Goal: Task Accomplishment & Management: Use online tool/utility

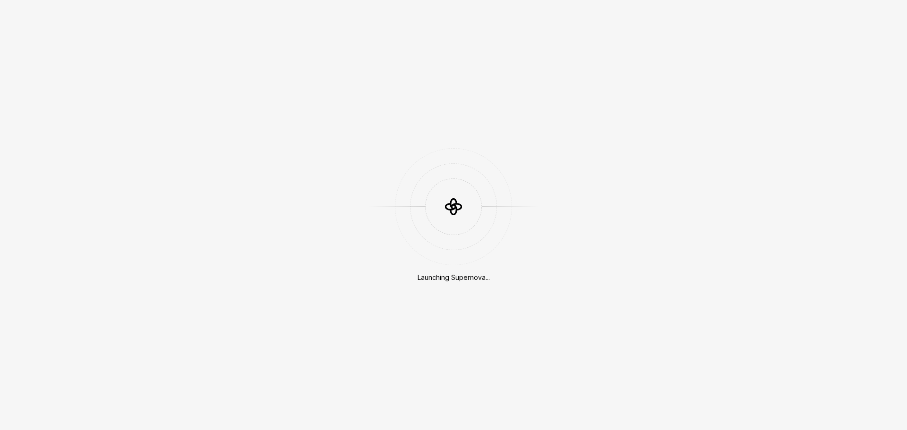
click at [594, 396] on div "Launching Supernova..." at bounding box center [453, 215] width 907 height 430
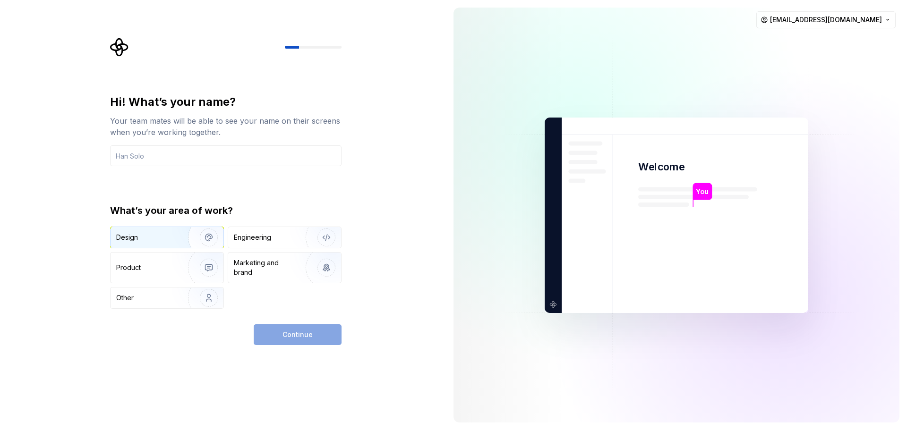
click at [146, 238] on div "Design" at bounding box center [145, 237] width 59 height 9
click at [189, 158] on input "text" at bounding box center [225, 155] width 231 height 21
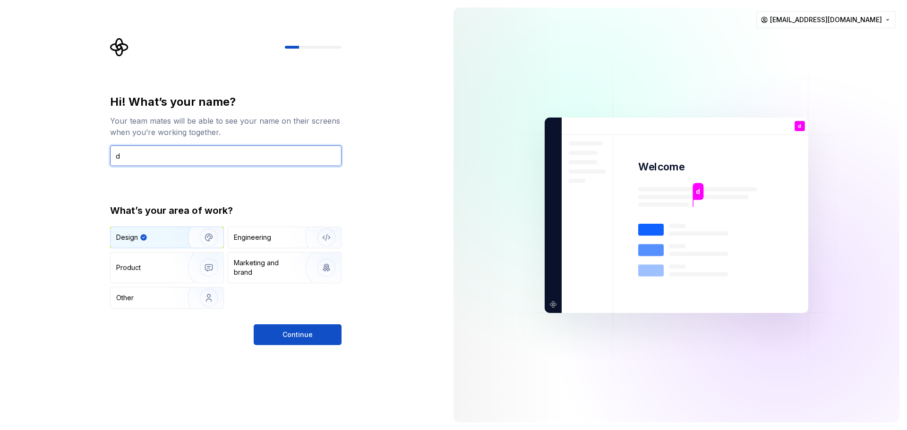
type input "d"
type input "S"
type input "SUZU"
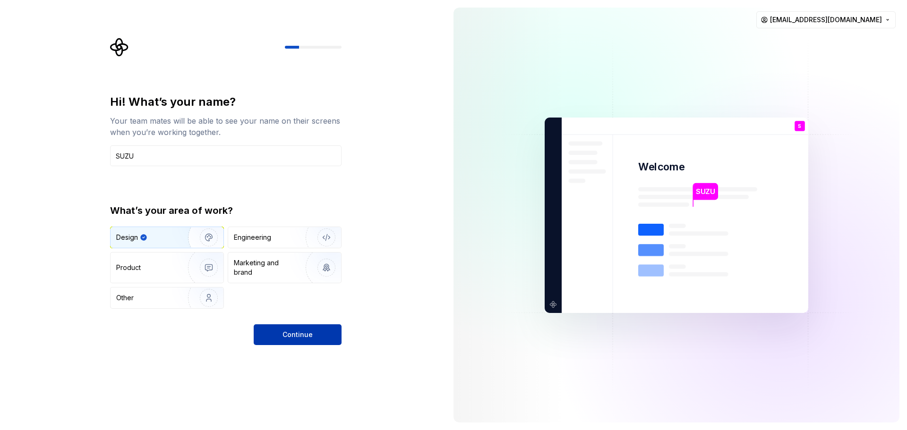
click at [317, 337] on button "Continue" at bounding box center [298, 334] width 88 height 21
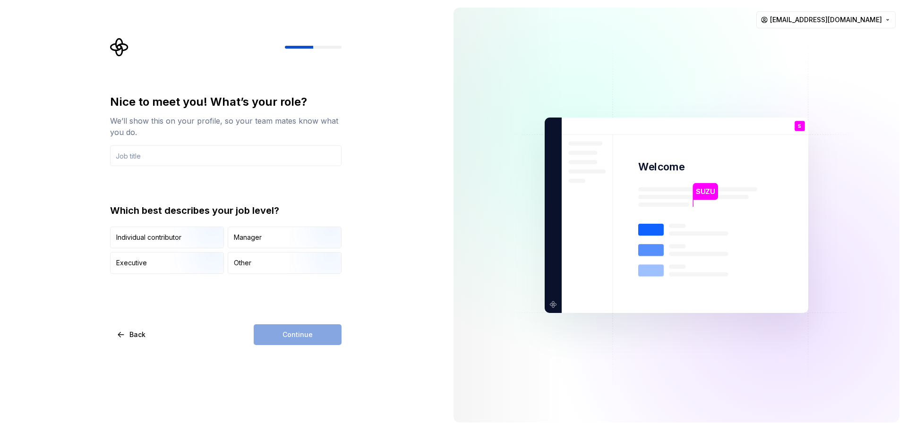
click at [734, 383] on img at bounding box center [676, 215] width 382 height 446
click at [567, 366] on img at bounding box center [676, 215] width 382 height 446
click at [219, 157] on input "text" at bounding box center [225, 155] width 231 height 21
type input "ㅇ"
type input "D"
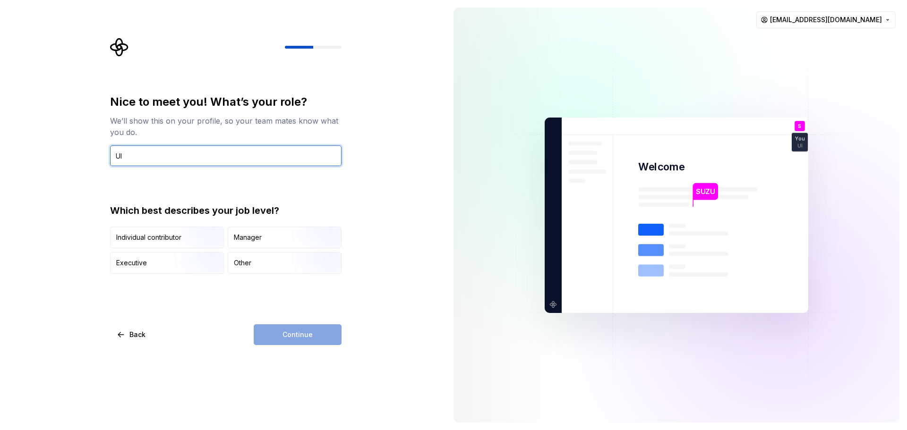
type input "U"
type input "c"
type input "d"
type input "ㅇ"
type input "ㅕ"
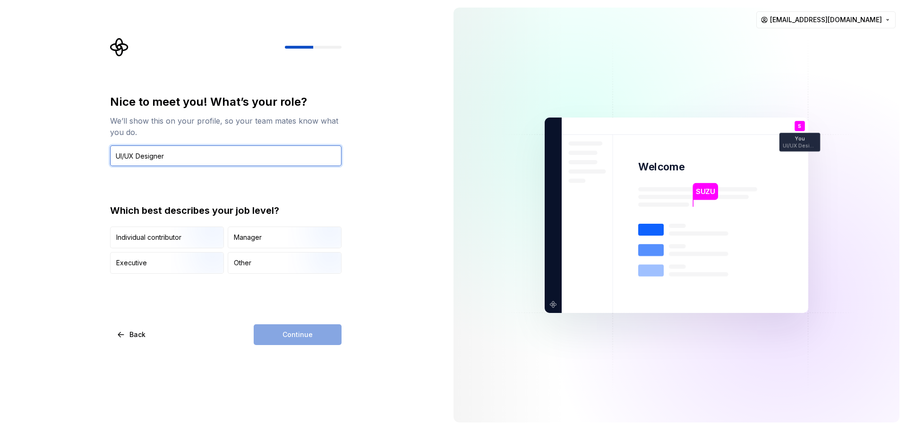
type input "UI/UX Designer"
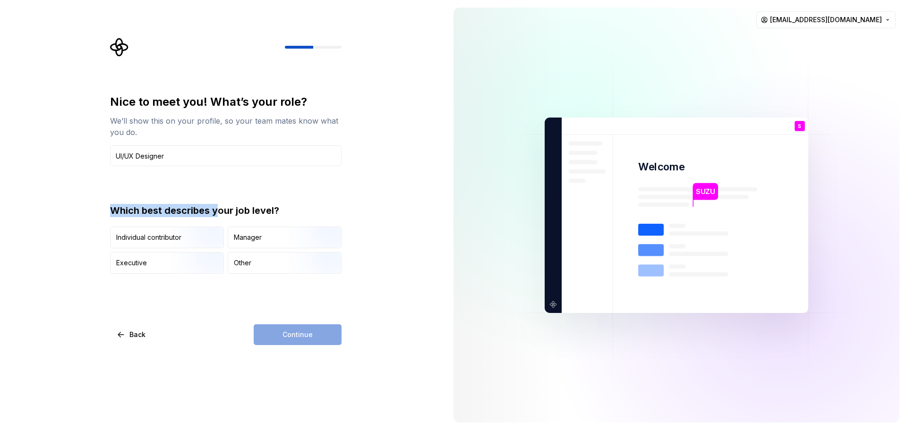
drag, startPoint x: 105, startPoint y: 209, endPoint x: 218, endPoint y: 208, distance: 112.9
click at [218, 208] on div "Nice to meet you! What’s your role? We’ll show this on your profile, so your te…" at bounding box center [223, 215] width 446 height 430
click at [235, 207] on div "Which best describes your job level?" at bounding box center [225, 210] width 231 height 13
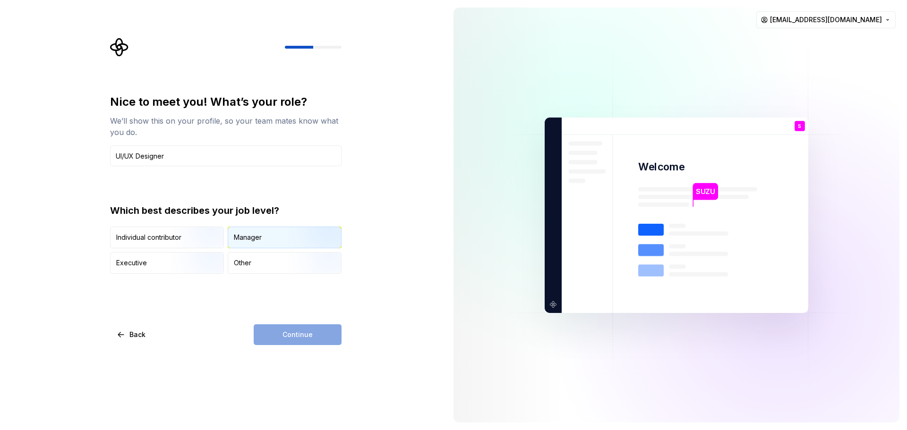
click at [269, 240] on div "Manager" at bounding box center [284, 237] width 113 height 21
click at [326, 334] on button "Continue" at bounding box center [298, 334] width 88 height 21
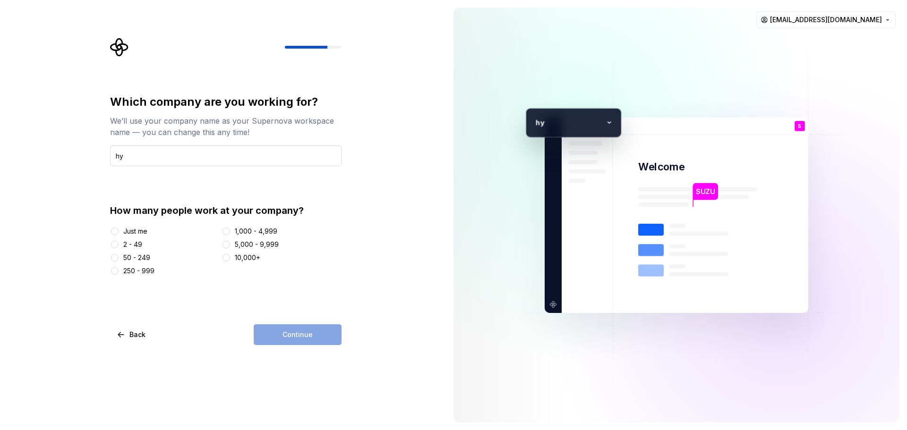
type input "h"
type input "Hyundai Tax-Free"
drag, startPoint x: 146, startPoint y: 270, endPoint x: 175, endPoint y: 274, distance: 29.6
click at [148, 270] on div "250 - 999" at bounding box center [138, 270] width 31 height 9
click at [119, 270] on button "250 - 999" at bounding box center [115, 271] width 8 height 8
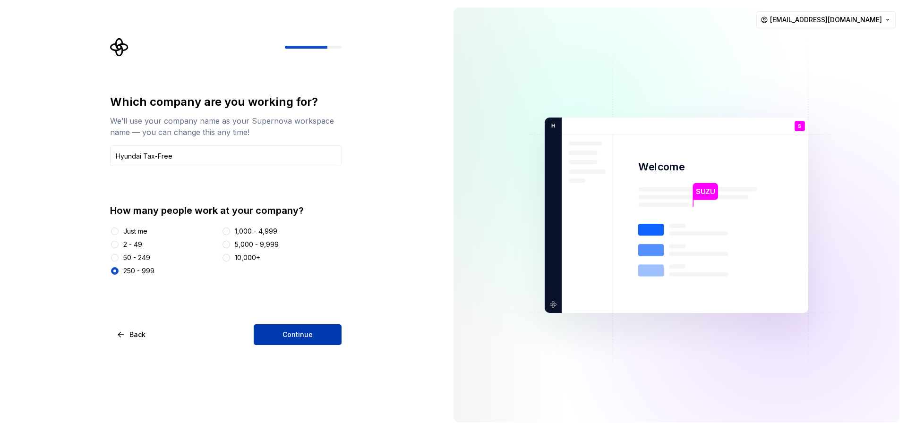
click at [296, 331] on span "Continue" at bounding box center [297, 334] width 30 height 9
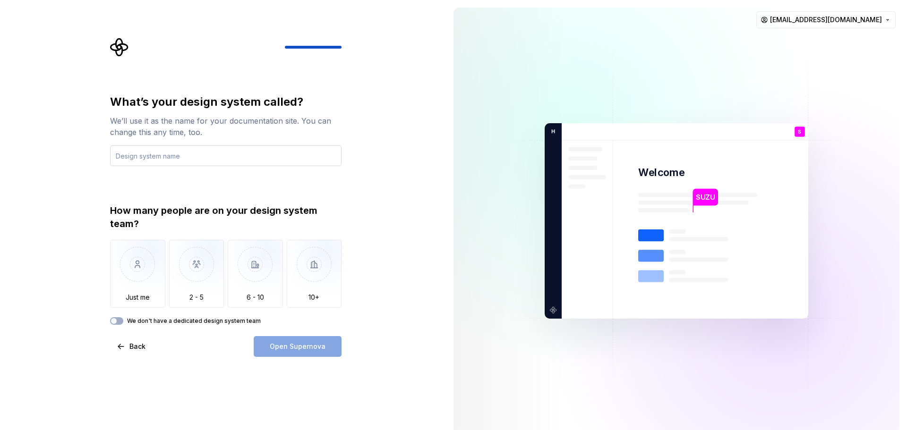
click at [162, 152] on input "text" at bounding box center [225, 155] width 231 height 21
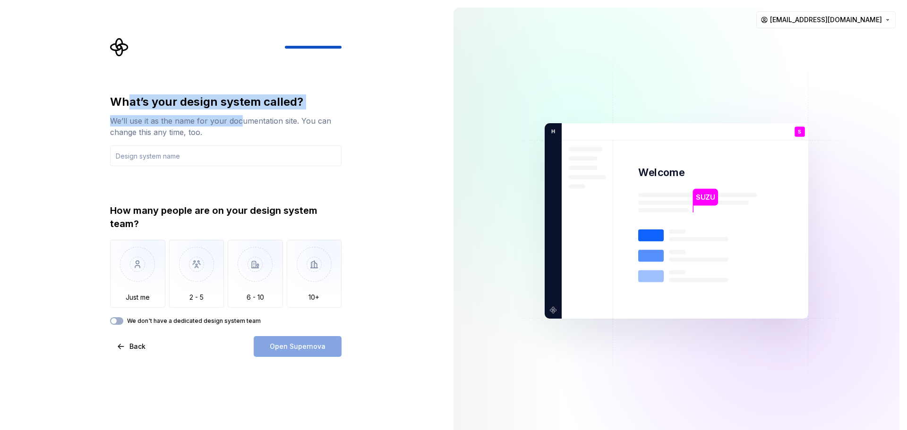
drag, startPoint x: 129, startPoint y: 107, endPoint x: 245, endPoint y: 116, distance: 116.1
click at [243, 116] on div "What’s your design system called? We’ll use it as the name for your documentati…" at bounding box center [225, 115] width 231 height 43
click at [246, 116] on div "We’ll use it as the name for your documentation site. You can change this any t…" at bounding box center [225, 126] width 231 height 23
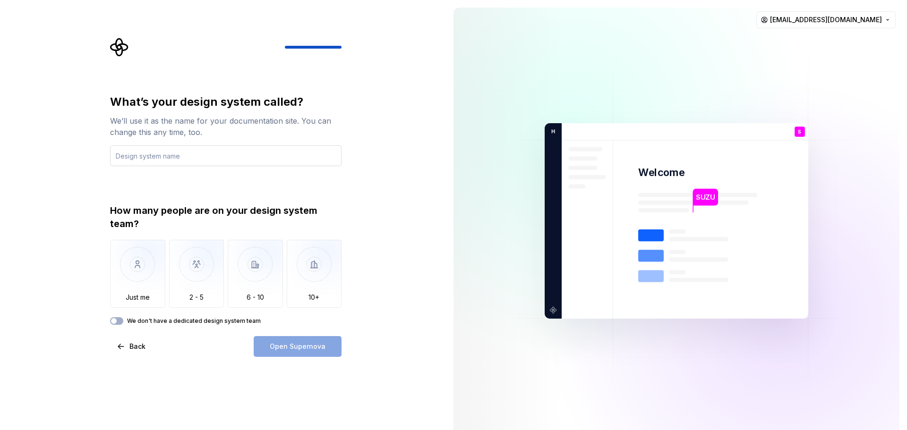
drag, startPoint x: 212, startPoint y: 160, endPoint x: 229, endPoint y: 158, distance: 16.7
click at [219, 160] on input "text" at bounding box center [225, 155] width 231 height 21
type input "d"
type input "Style Guide"
click at [375, 235] on div "What’s your design system called? We’ll use it as the name for your documentati…" at bounding box center [223, 221] width 446 height 442
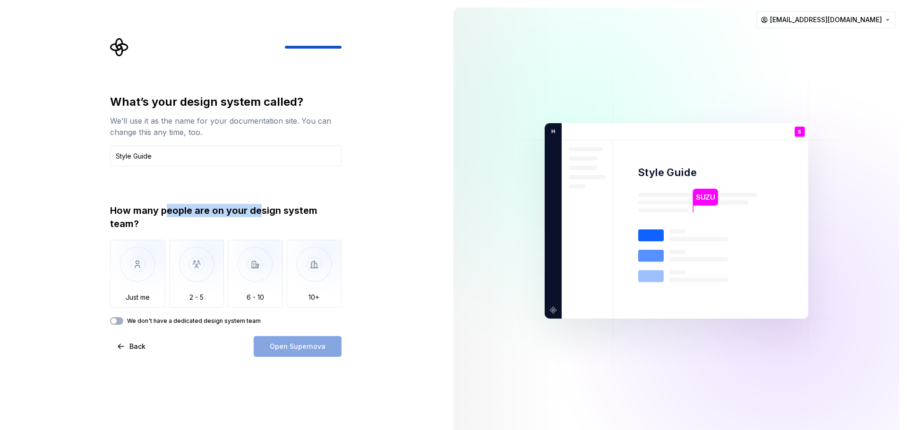
drag, startPoint x: 169, startPoint y: 211, endPoint x: 262, endPoint y: 216, distance: 93.2
click at [262, 216] on div "How many people are on your design system team?" at bounding box center [225, 217] width 231 height 26
click at [150, 280] on img "button" at bounding box center [137, 271] width 55 height 63
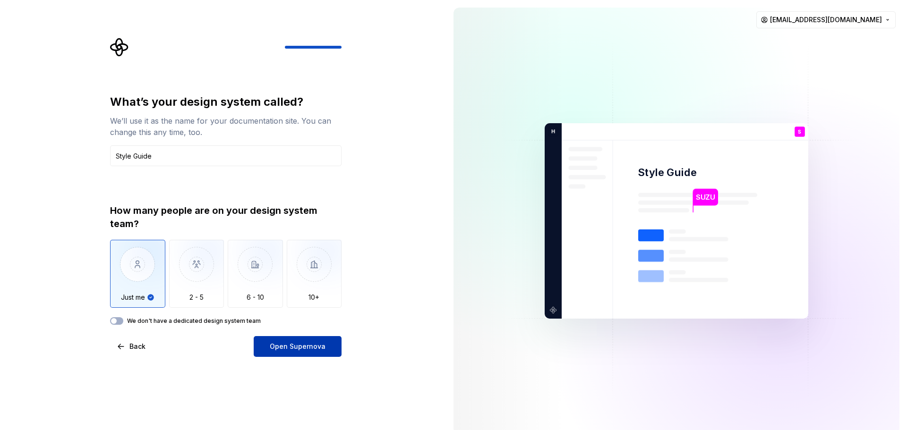
click at [314, 355] on button "Open Supernova" at bounding box center [298, 346] width 88 height 21
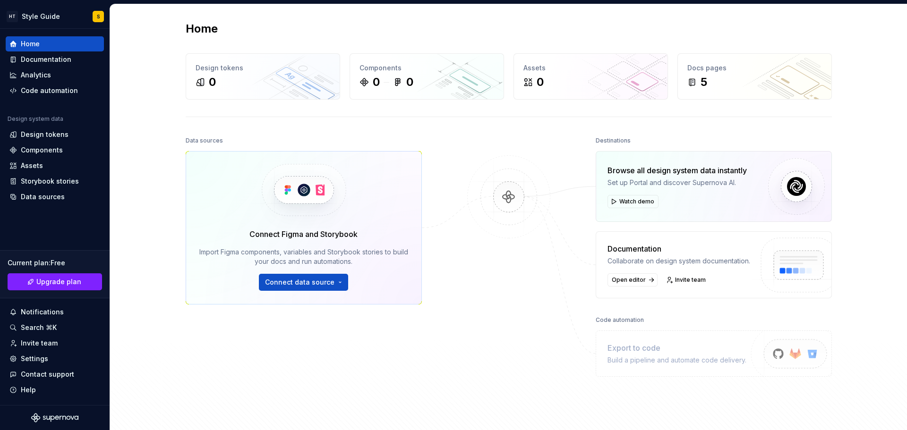
click at [378, 332] on div "Data sources Connect Figma and Storybook Import Figma components, variables and…" at bounding box center [304, 263] width 236 height 258
click at [48, 356] on div "Settings" at bounding box center [54, 358] width 91 height 9
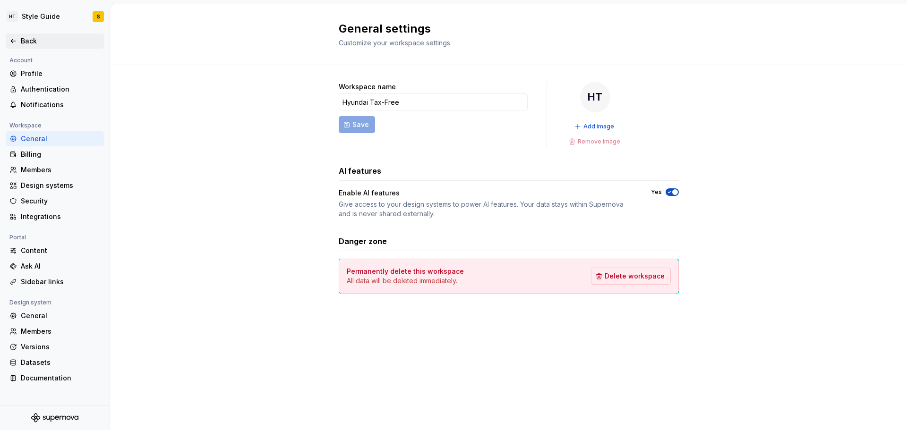
click at [17, 39] on div "Back" at bounding box center [54, 40] width 91 height 9
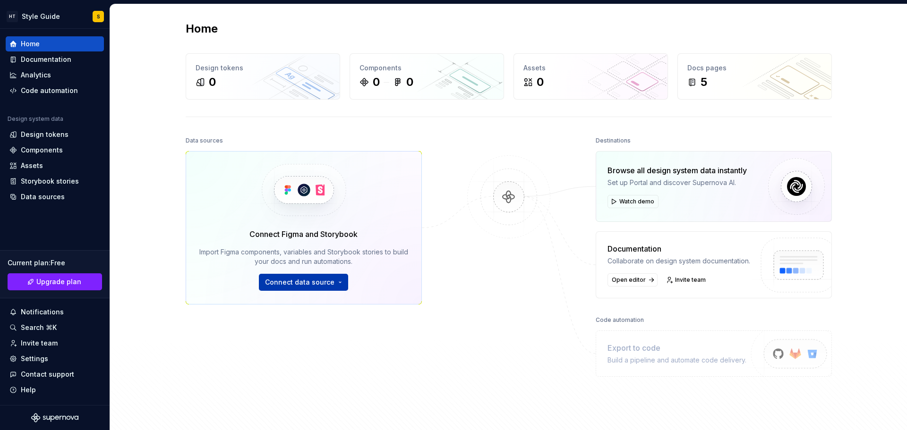
click at [300, 282] on span "Connect data source" at bounding box center [299, 282] width 69 height 9
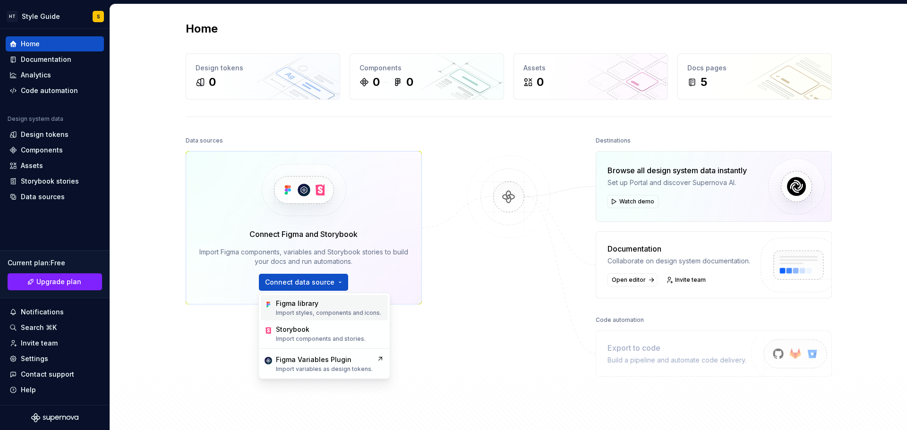
click at [303, 312] on p "Import styles, components and icons." at bounding box center [328, 313] width 105 height 8
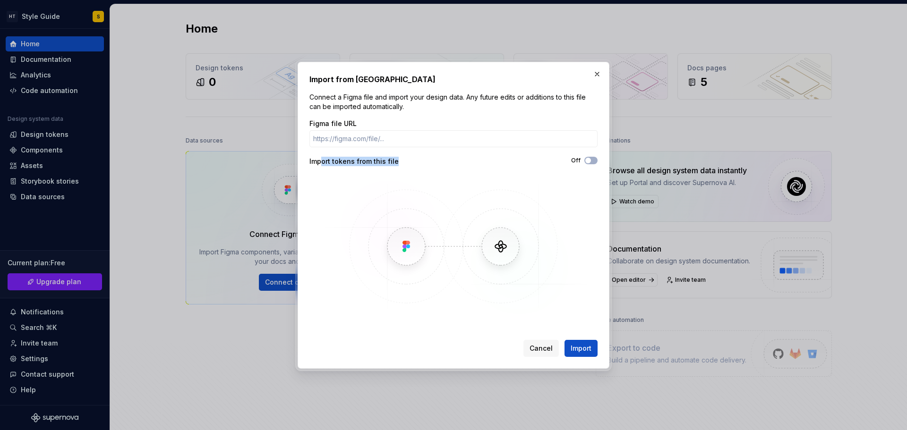
drag, startPoint x: 323, startPoint y: 157, endPoint x: 401, endPoint y: 165, distance: 78.3
click at [401, 165] on div "Import tokens from this file" at bounding box center [381, 161] width 144 height 9
click at [591, 160] on icon "button" at bounding box center [588, 161] width 8 height 6
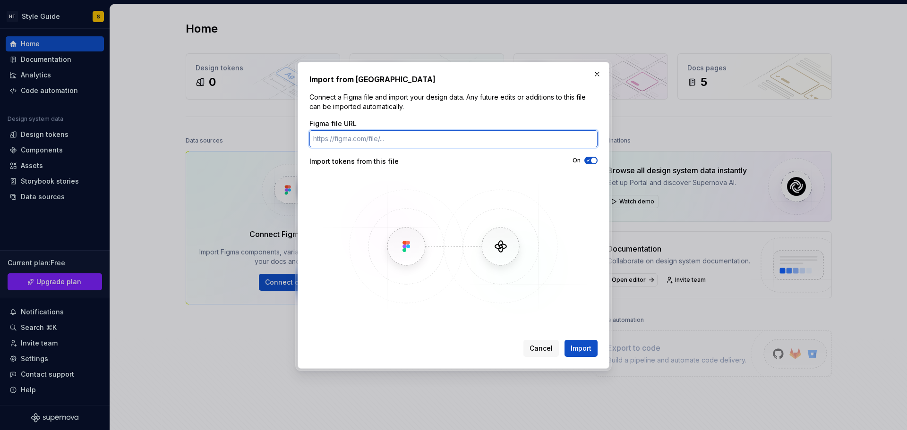
click at [320, 135] on input "Figma file URL" at bounding box center [453, 138] width 288 height 17
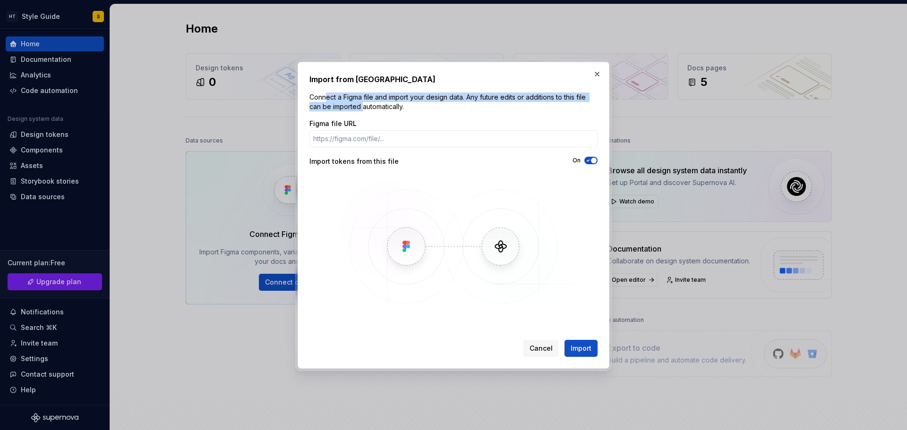
drag, startPoint x: 340, startPoint y: 101, endPoint x: 362, endPoint y: 102, distance: 21.8
click at [362, 102] on p "Connect a Figma file and import your design data. Any future edits or additions…" at bounding box center [453, 102] width 288 height 19
drag, startPoint x: 418, startPoint y: 108, endPoint x: 424, endPoint y: 108, distance: 6.1
click at [422, 108] on p "Connect a Figma file and import your design data. Any future edits or additions…" at bounding box center [453, 102] width 288 height 19
click at [425, 85] on h2 "Import from Figma" at bounding box center [453, 79] width 288 height 11
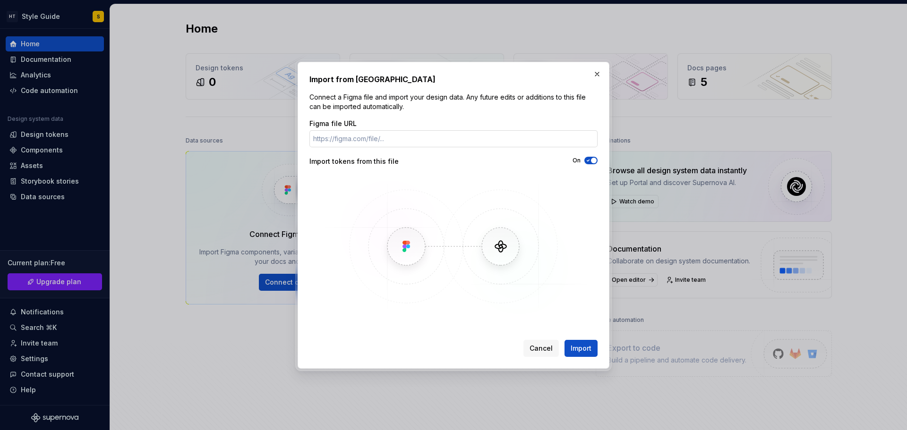
click at [427, 138] on input "Figma file URL" at bounding box center [453, 138] width 288 height 17
drag, startPoint x: 409, startPoint y: 107, endPoint x: 335, endPoint y: 103, distance: 74.2
click at [335, 103] on p "Connect a Figma file and import your design data. Any future edits or additions…" at bounding box center [453, 102] width 288 height 19
click at [337, 101] on p "Connect a Figma file and import your design data. Any future edits or additions…" at bounding box center [453, 102] width 288 height 19
click at [314, 75] on h2 "Import from Figma" at bounding box center [453, 79] width 288 height 11
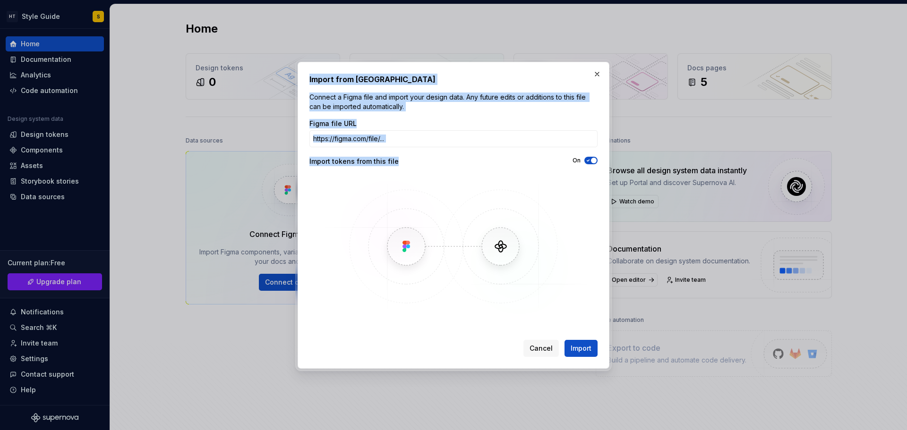
drag, startPoint x: 309, startPoint y: 76, endPoint x: 409, endPoint y: 161, distance: 131.3
click at [410, 164] on div "Import from Figma Connect a Figma file and import your design data. Any future …" at bounding box center [453, 215] width 288 height 283
copy div "Import from Figma Connect a Figma file and import your design data. Any future …"
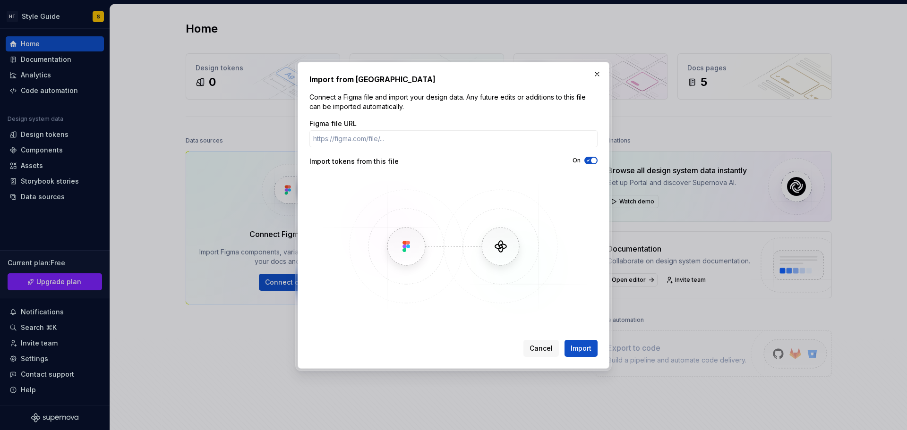
click at [580, 170] on div "Figma file URL Import tokens from this file On" at bounding box center [453, 218] width 288 height 198
drag, startPoint x: 352, startPoint y: 106, endPoint x: 390, endPoint y: 139, distance: 50.5
click at [390, 142] on div "Import from Figma Connect a Figma file and import your design data. Any future …" at bounding box center [453, 215] width 288 height 283
click at [392, 139] on input "Figma file URL" at bounding box center [453, 138] width 288 height 17
drag, startPoint x: 434, startPoint y: 169, endPoint x: 443, endPoint y: 171, distance: 9.3
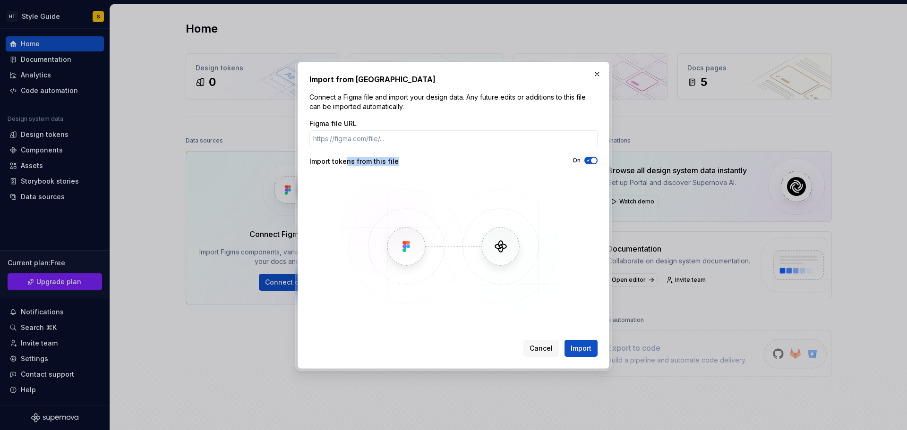
click at [442, 171] on div "Figma file URL Import tokens from this file On" at bounding box center [453, 218] width 288 height 198
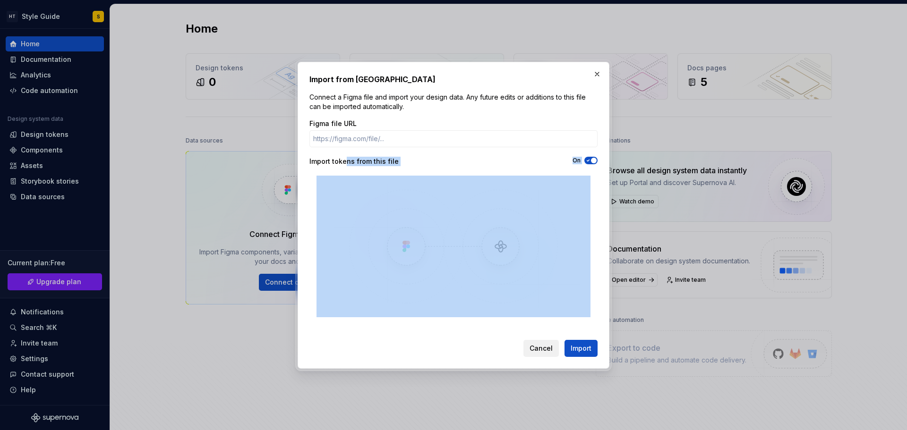
click at [546, 354] on button "Cancel" at bounding box center [540, 348] width 35 height 17
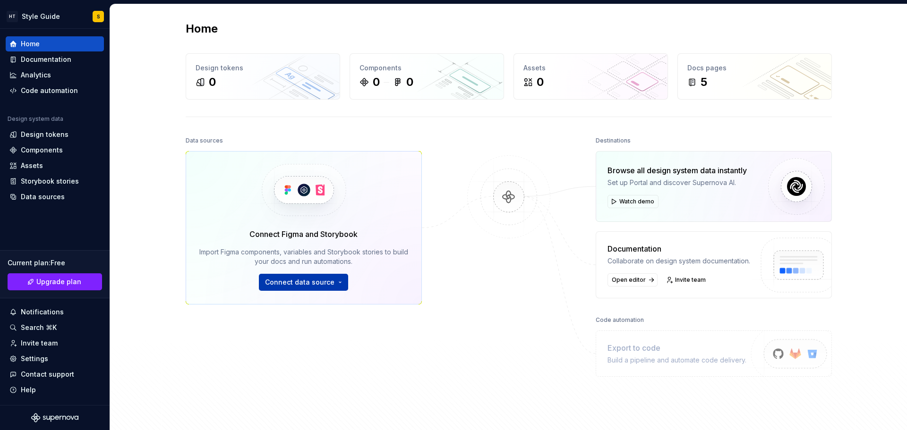
click at [322, 280] on span "Connect data source" at bounding box center [299, 282] width 69 height 9
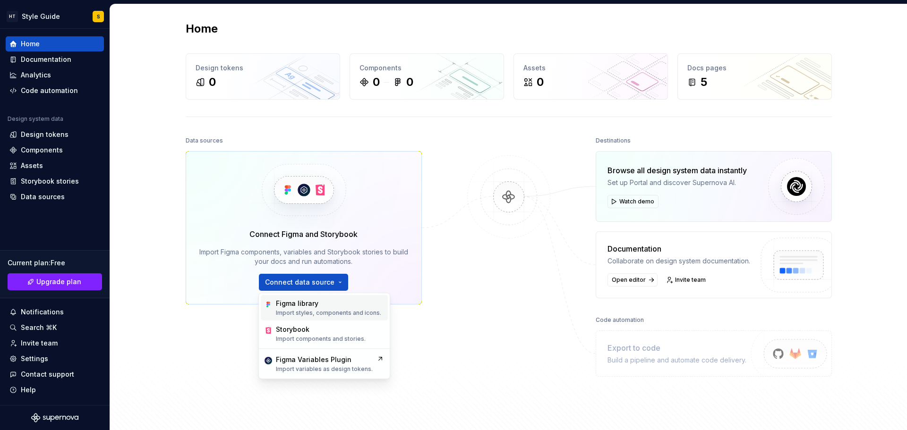
click at [306, 313] on p "Import styles, components and icons." at bounding box center [328, 313] width 105 height 8
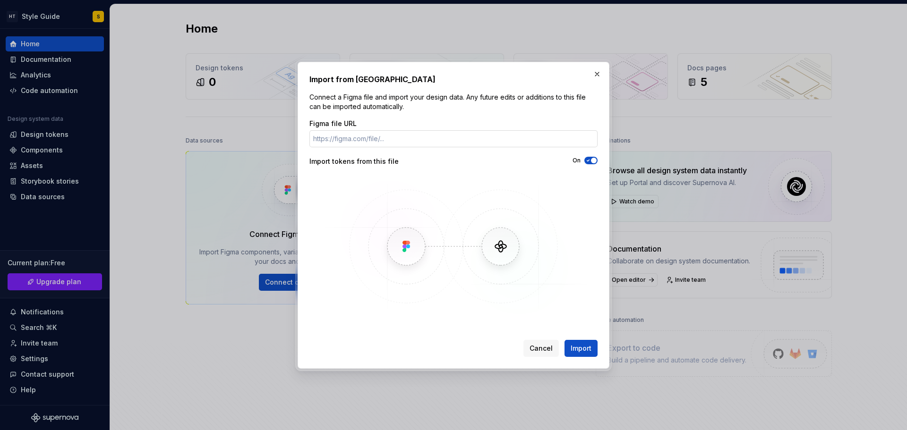
click at [409, 145] on input "Figma file URL" at bounding box center [453, 138] width 288 height 17
type input "figd_f9AJmDiPVqztZQVhIZL3rw-RoOiUAjn5eMyvgHv6"
click at [590, 347] on span "Import" at bounding box center [580, 348] width 21 height 9
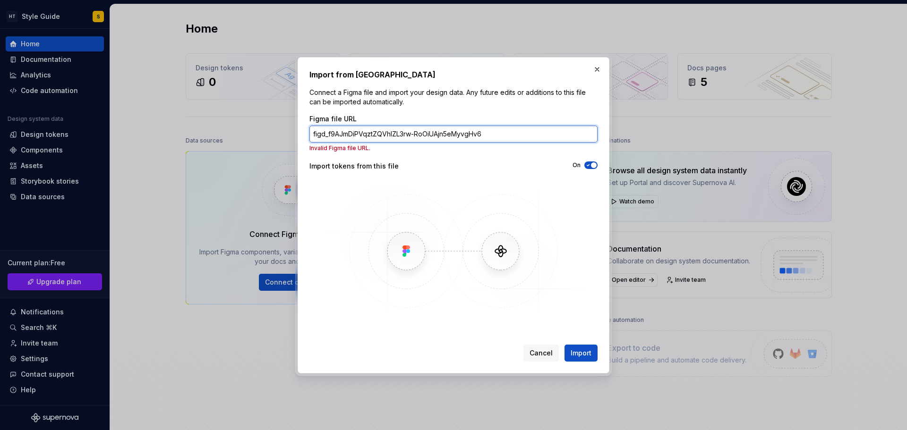
click at [572, 133] on input "figd_f9AJmDiPVqztZQVhIZL3rw-RoOiUAjn5eMyvgHv6" at bounding box center [453, 134] width 288 height 17
click at [587, 158] on div "Figma file URL figd_f9AJmDiPVqztZQVhIZL3rw-RoOiUAjn5eMyvgHv6 Invalid Figma file…" at bounding box center [453, 218] width 288 height 208
click at [590, 165] on icon "button" at bounding box center [588, 165] width 8 height 6
drag, startPoint x: 458, startPoint y: 139, endPoint x: 528, endPoint y: 92, distance: 84.7
click at [459, 139] on input "figd_f9AJmDiPVqztZQVhIZL3rw-RoOiUAjn5eMyvgHv6" at bounding box center [453, 134] width 288 height 17
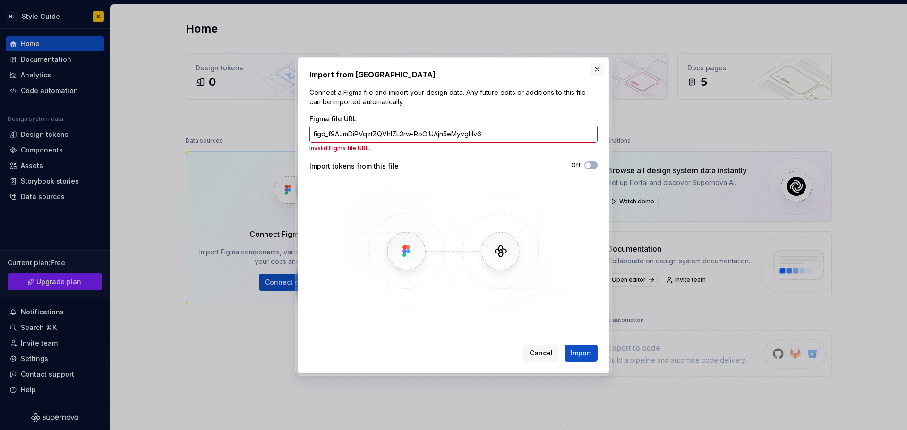
click at [595, 70] on button "button" at bounding box center [596, 69] width 13 height 13
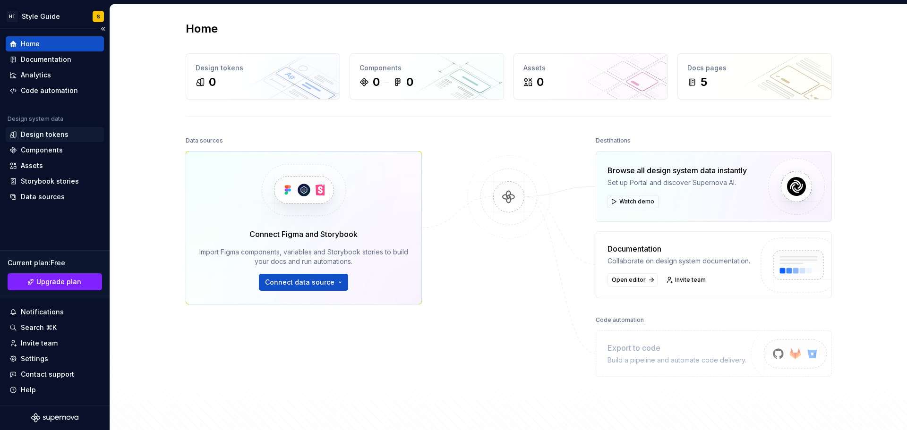
click at [48, 134] on div "Design tokens" at bounding box center [45, 134] width 48 height 9
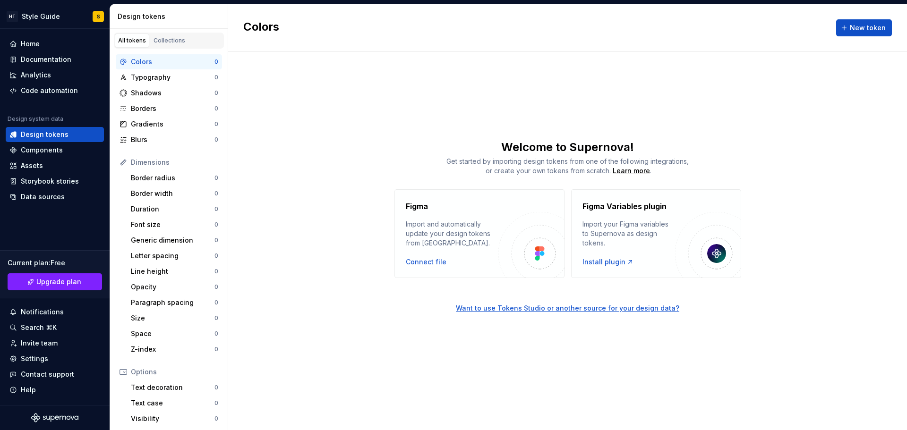
drag, startPoint x: 445, startPoint y: 247, endPoint x: 467, endPoint y: 249, distance: 22.8
click at [445, 247] on div "Import and automatically update your design tokens from Figma." at bounding box center [452, 234] width 93 height 28
click at [415, 265] on div "Connect file" at bounding box center [426, 261] width 41 height 9
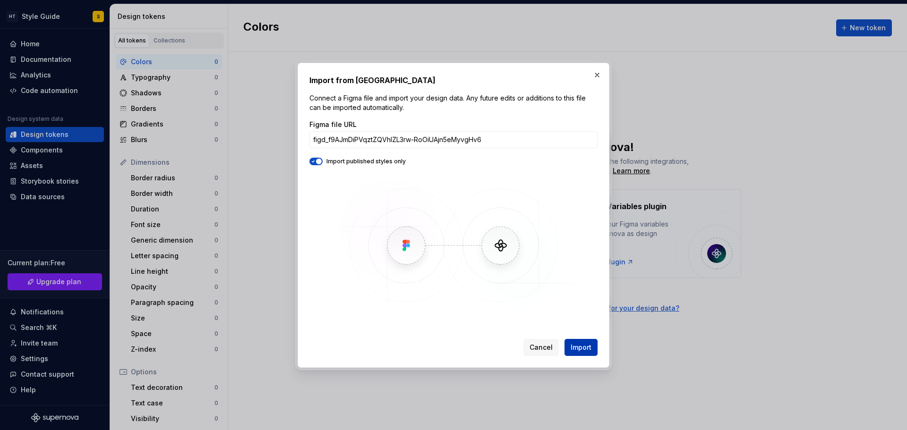
type input "figd_f9AJmDiPVqztZQVhIZL3rw-RoOiUAjn5eMyvgHv6"
click at [580, 348] on span "Import" at bounding box center [580, 347] width 21 height 9
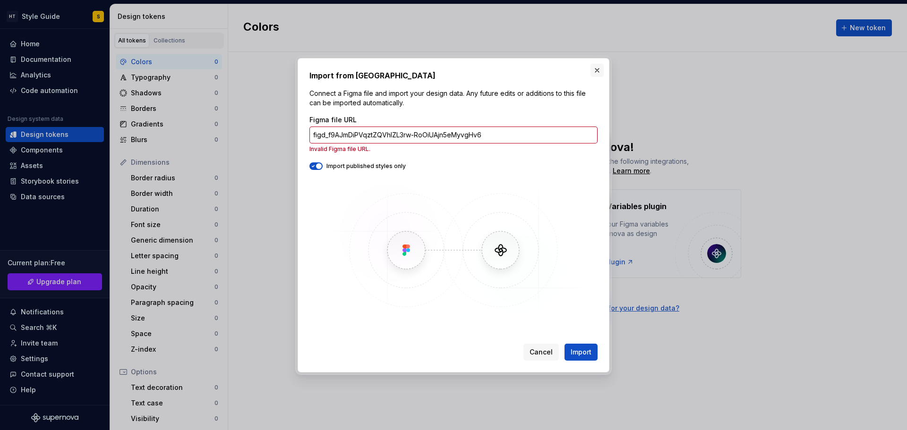
click at [593, 68] on button "button" at bounding box center [596, 70] width 13 height 13
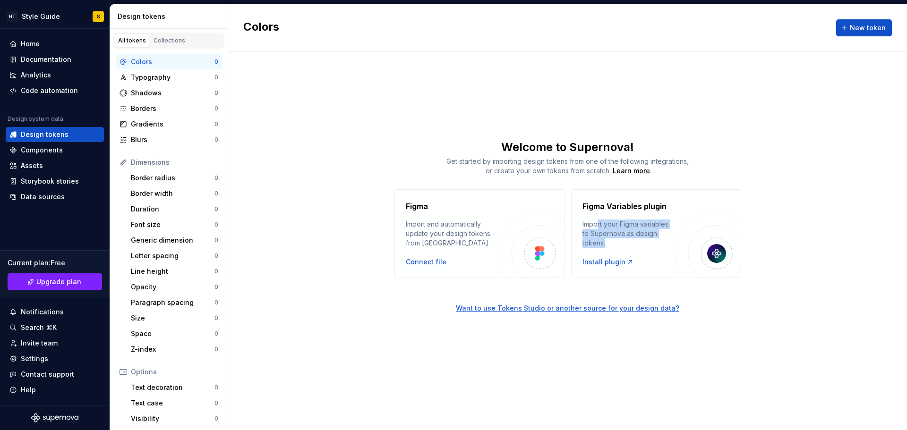
drag, startPoint x: 596, startPoint y: 221, endPoint x: 630, endPoint y: 244, distance: 41.5
click at [630, 244] on div "Import your Figma variables to Supernova as design tokens." at bounding box center [628, 234] width 93 height 28
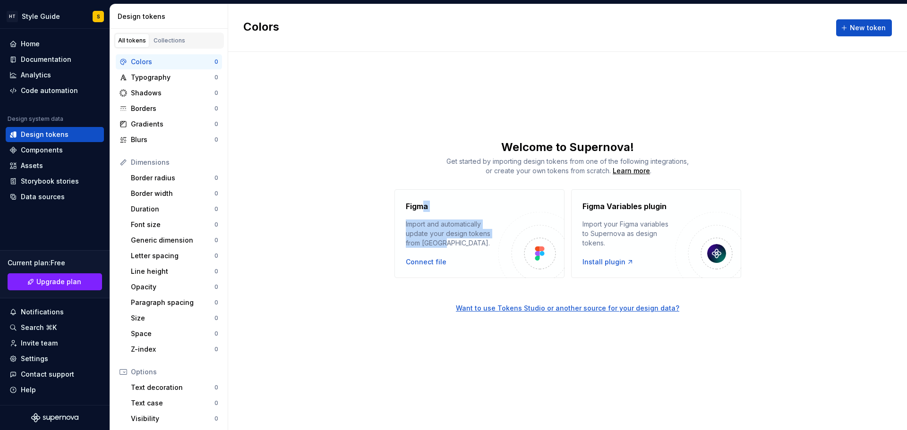
drag, startPoint x: 427, startPoint y: 216, endPoint x: 443, endPoint y: 247, distance: 34.4
click at [443, 247] on div "Figma Import and automatically update your design tokens from Figma." at bounding box center [452, 224] width 93 height 47
click at [443, 245] on div "Import and automatically update your design tokens from Figma." at bounding box center [452, 234] width 93 height 28
click at [608, 262] on div "Install plugin" at bounding box center [607, 261] width 51 height 9
click at [857, 31] on span "New token" at bounding box center [868, 27] width 36 height 9
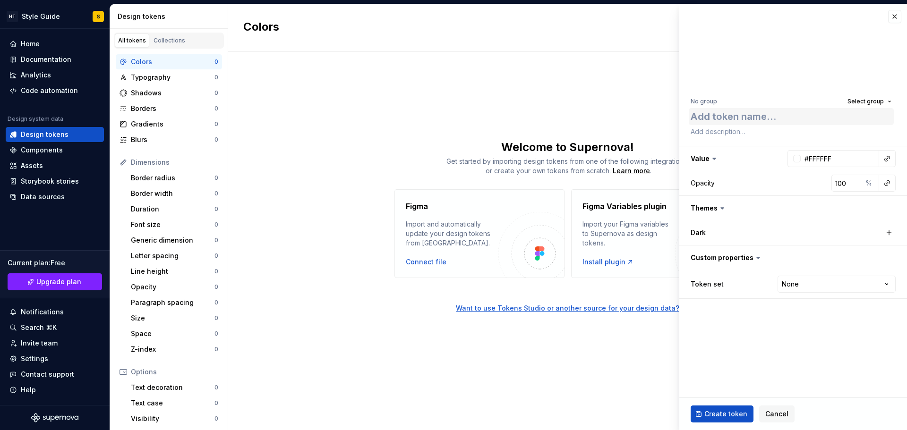
drag, startPoint x: 758, startPoint y: 118, endPoint x: 772, endPoint y: 114, distance: 14.2
click at [758, 118] on textarea at bounding box center [790, 116] width 205 height 17
click at [859, 102] on span "Select group" at bounding box center [865, 102] width 36 height 8
drag, startPoint x: 859, startPoint y: 102, endPoint x: 852, endPoint y: 102, distance: 7.1
click at [859, 102] on span "Select group" at bounding box center [865, 102] width 36 height 8
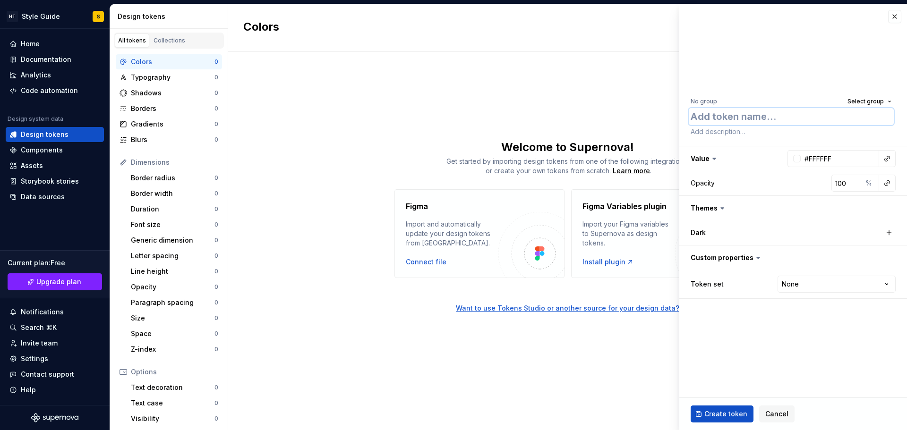
click at [749, 118] on textarea at bounding box center [790, 116] width 205 height 17
click at [781, 415] on span "Cancel" at bounding box center [776, 413] width 23 height 9
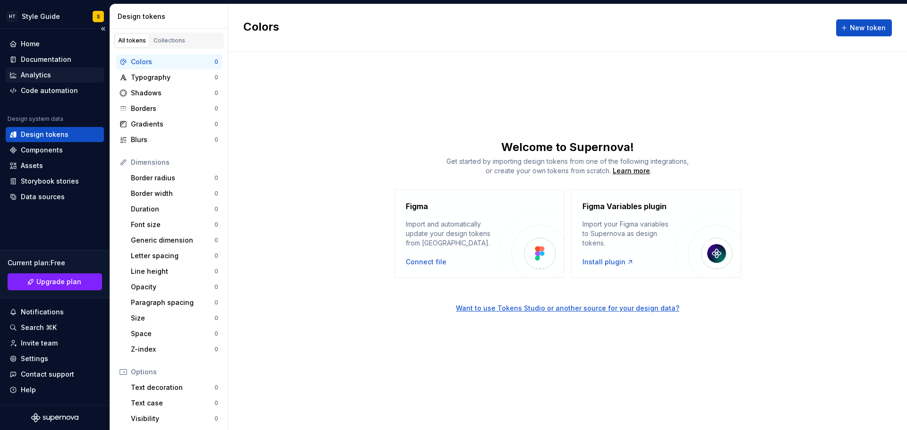
click at [46, 74] on div "Analytics" at bounding box center [36, 74] width 30 height 9
click at [37, 153] on div "Components" at bounding box center [42, 149] width 42 height 9
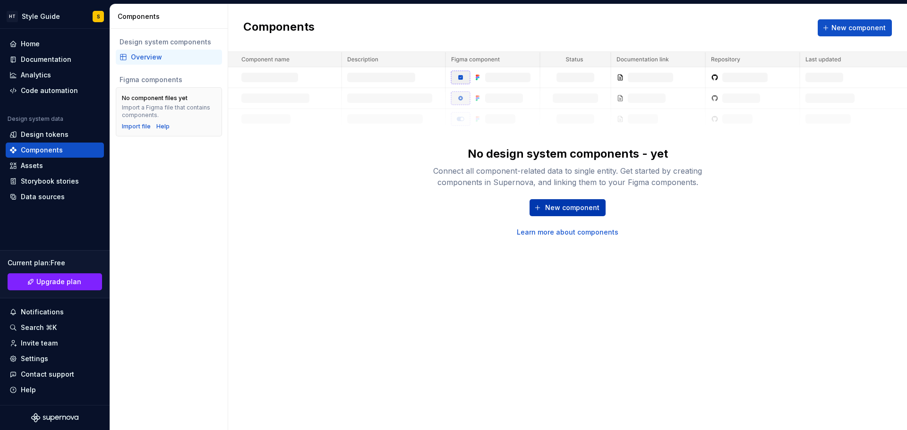
click at [547, 202] on button "New component" at bounding box center [567, 207] width 76 height 17
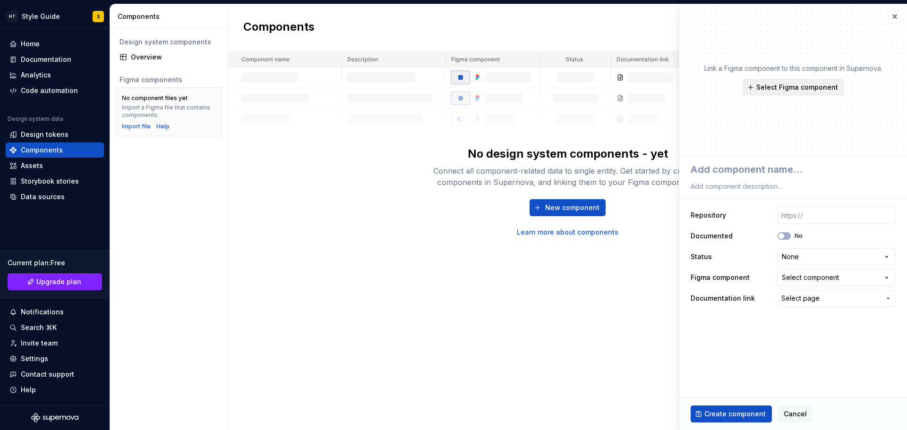
click at [782, 89] on span "Select Figma component" at bounding box center [797, 87] width 82 height 9
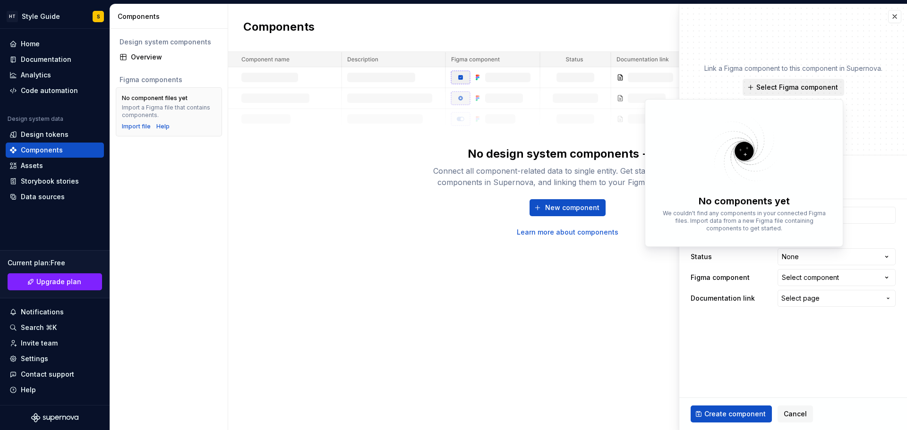
click at [771, 89] on span "Select Figma component" at bounding box center [797, 87] width 82 height 9
type textarea "*"
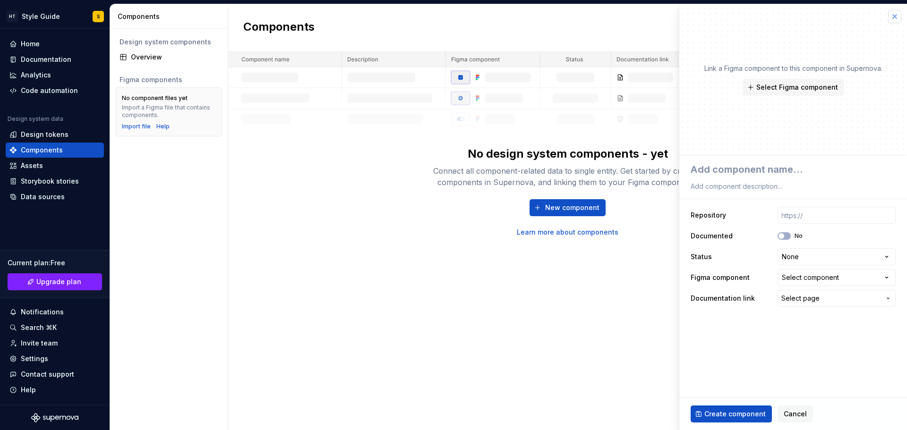
click at [899, 17] on button "button" at bounding box center [894, 16] width 13 height 13
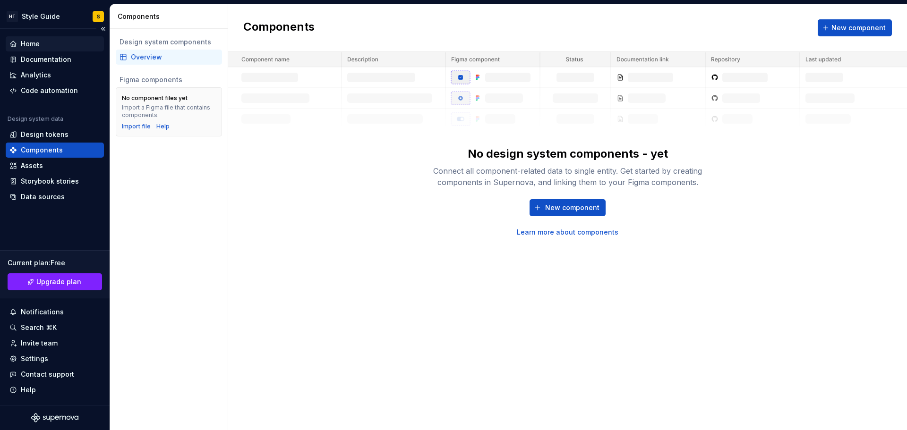
click at [36, 48] on div "Home" at bounding box center [30, 43] width 19 height 9
click at [35, 44] on div "Home" at bounding box center [30, 43] width 19 height 9
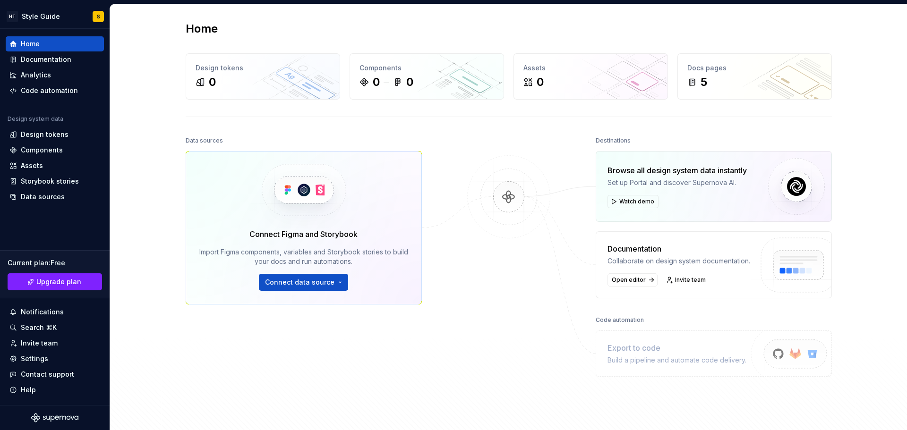
click at [684, 412] on div "Data sources Connect Figma and Storybook Import Figma components, variables and…" at bounding box center [509, 282] width 646 height 296
